Goal: Navigation & Orientation: Find specific page/section

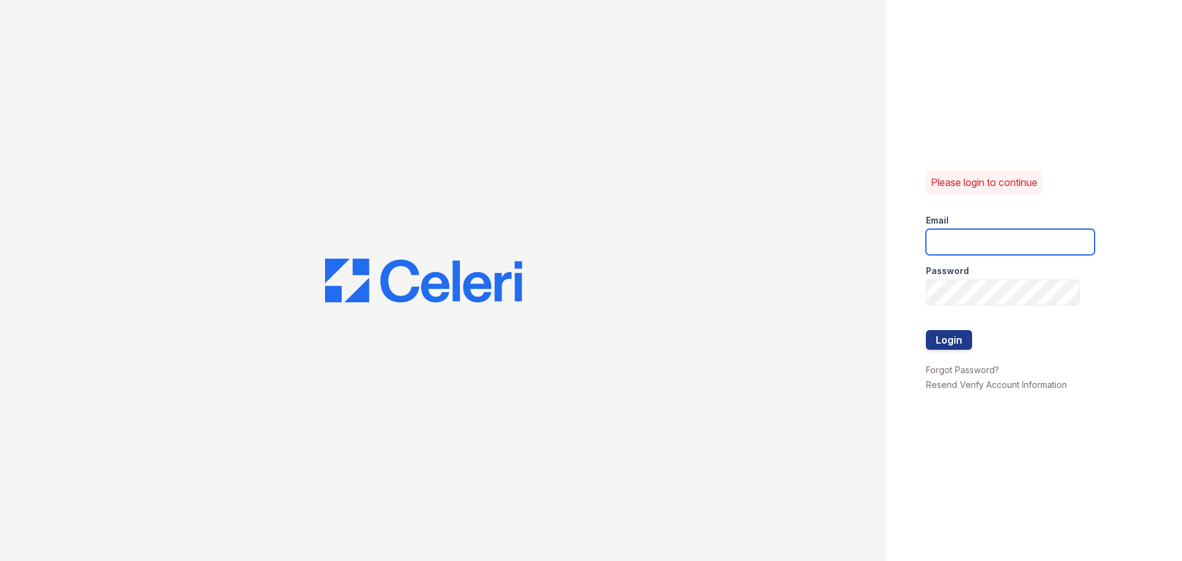
click at [1013, 238] on input "email" at bounding box center [1010, 242] width 169 height 26
type input "[EMAIL_ADDRESS][DOMAIN_NAME]"
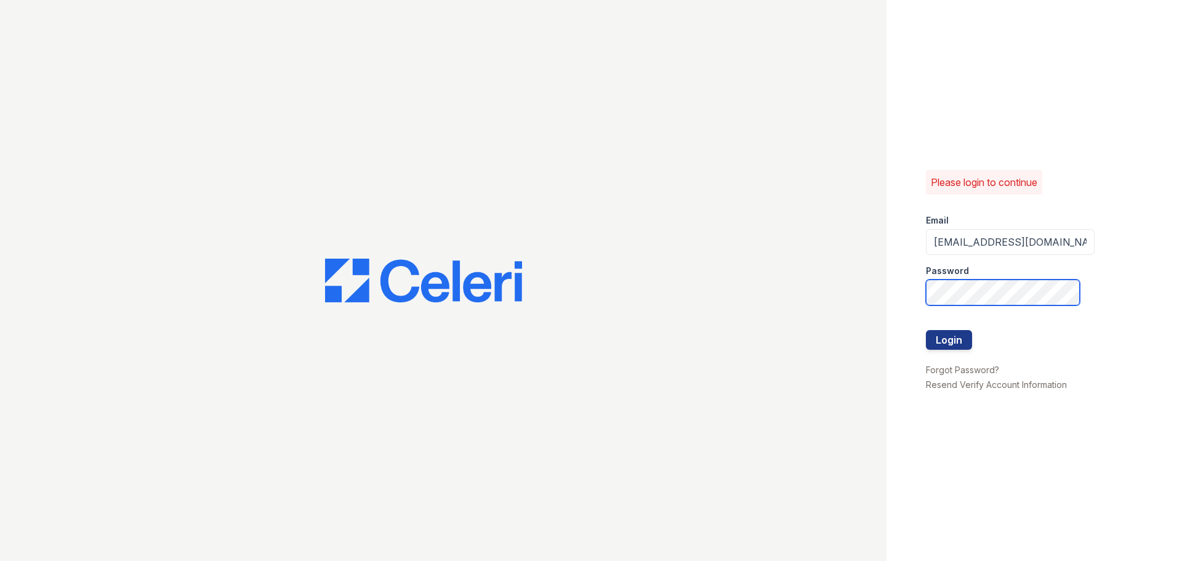
click at [926, 330] on button "Login" at bounding box center [949, 340] width 46 height 20
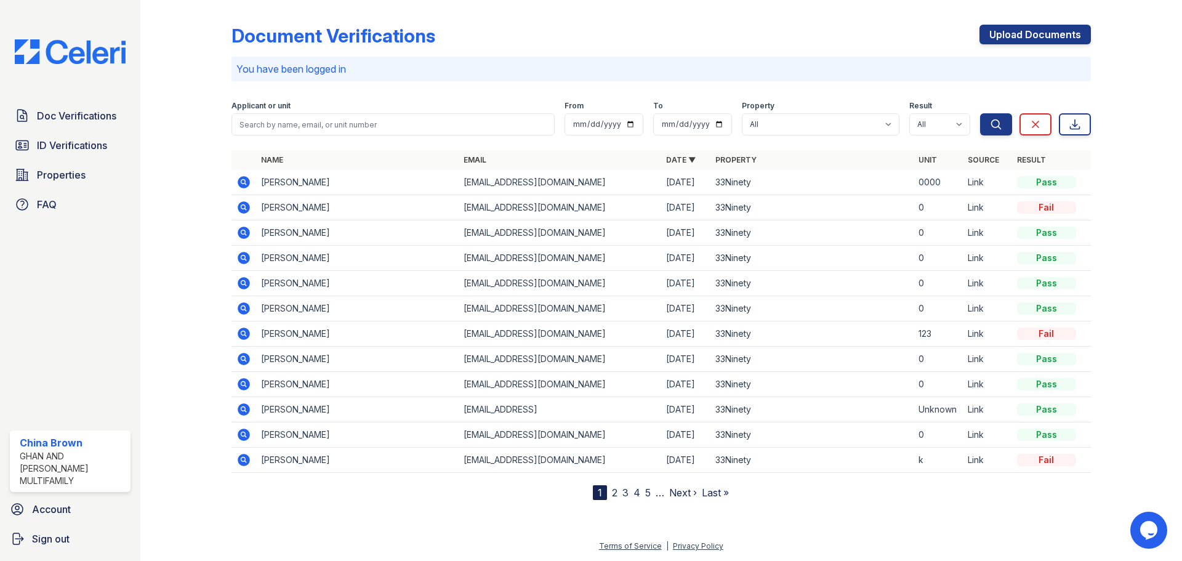
click at [617, 491] on link "2" at bounding box center [615, 492] width 6 height 12
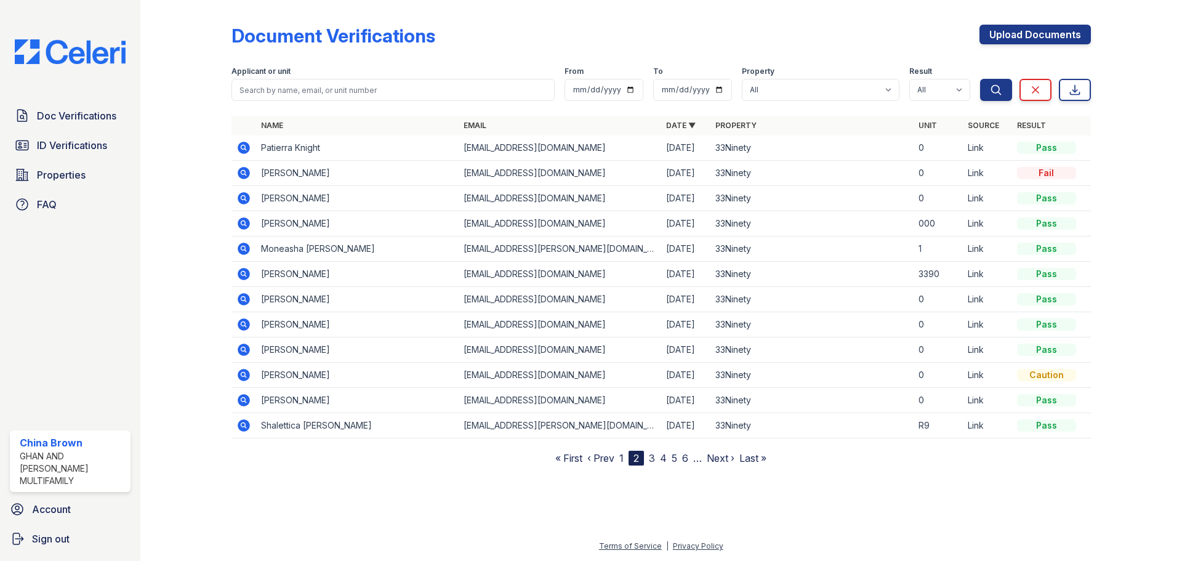
click at [652, 454] on link "3" at bounding box center [652, 458] width 6 height 12
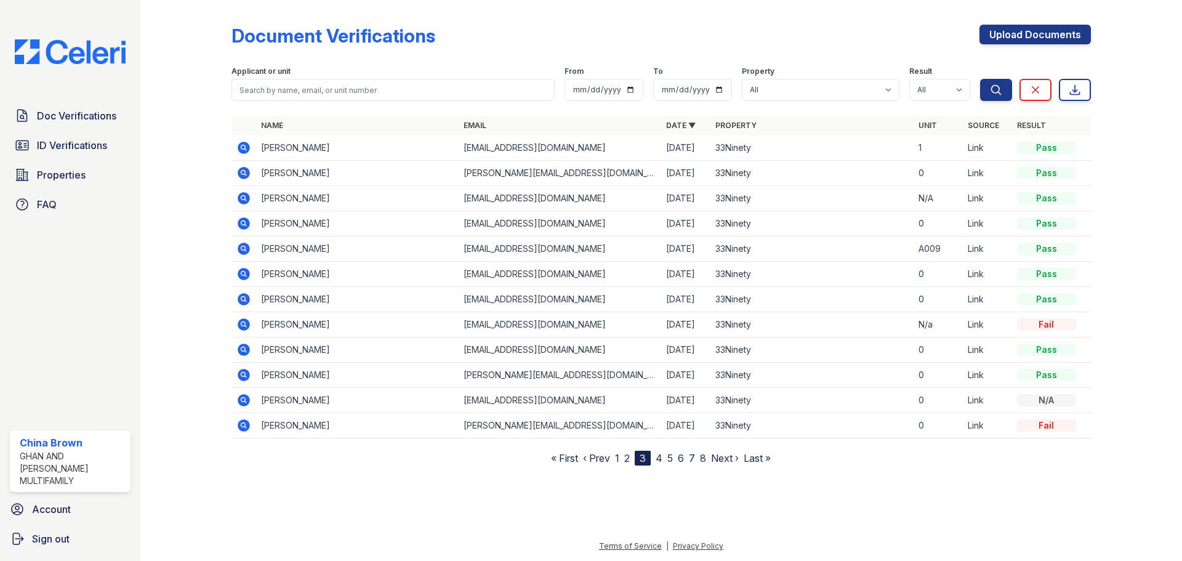
click at [616, 460] on link "1" at bounding box center [617, 458] width 4 height 12
